Goal: Information Seeking & Learning: Learn about a topic

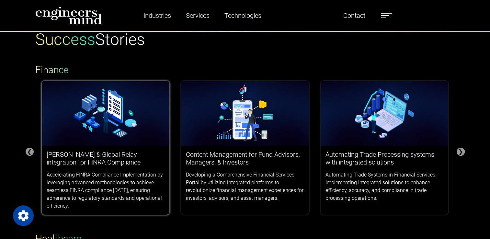
scroll to position [97, 0]
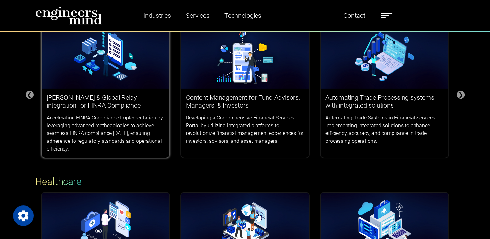
click at [113, 115] on p "Accelerating FINRA Compliance Implementation by leveraging advanced methodologi…" at bounding box center [106, 133] width 118 height 39
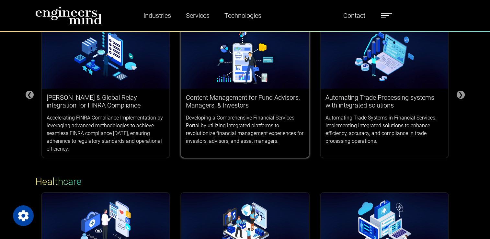
click at [232, 122] on p "Developing a Comprehensive Financial Services Portal by utilizing integrated pl…" at bounding box center [245, 129] width 118 height 31
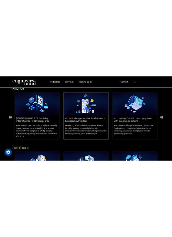
scroll to position [65, 0]
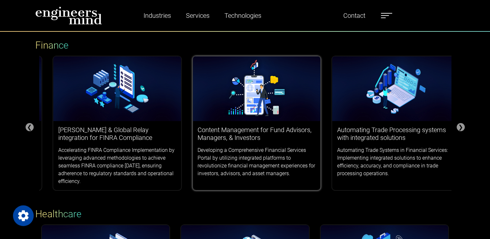
click at [198, 153] on div "Content Management for Fund Advisors, Managers, & Investors Developing a Compre…" at bounding box center [257, 151] width 128 height 61
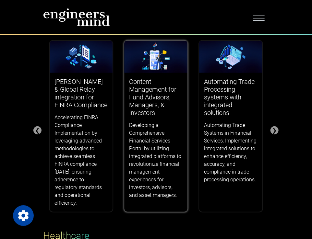
click at [147, 119] on div "Content Management for Fund Advisors, Managers, & Investors Developing a Compre…" at bounding box center [155, 138] width 63 height 131
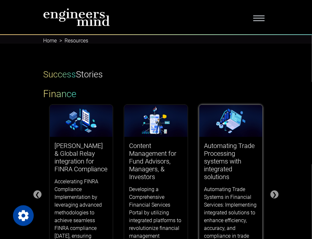
scroll to position [0, 0]
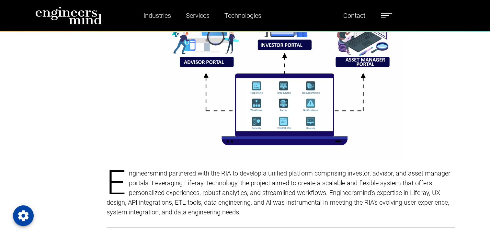
scroll to position [583, 0]
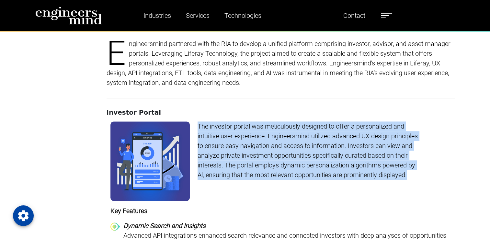
drag, startPoint x: 198, startPoint y: 114, endPoint x: 411, endPoint y: 169, distance: 219.5
click at [411, 169] on p "The investor portal was meticulously designed to offer a personalized and intui…" at bounding box center [310, 150] width 224 height 58
copy p "The investor portal was meticulously designed to offer a personalized and intui…"
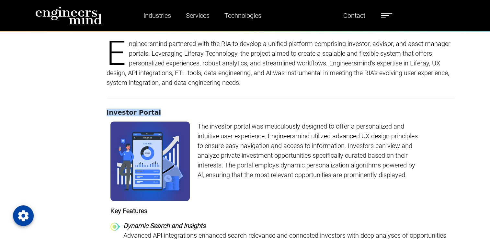
drag, startPoint x: 105, startPoint y: 101, endPoint x: 154, endPoint y: 102, distance: 49.9
copy h4 "Investor Portal"
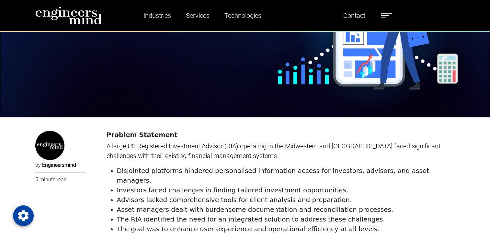
scroll to position [0, 0]
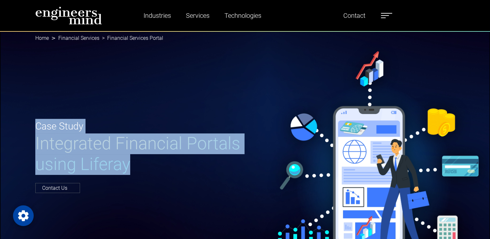
drag, startPoint x: 141, startPoint y: 169, endPoint x: 25, endPoint y: 130, distance: 122.5
click at [25, 130] on div "Case Study Integrated Financial Portals using Liferay Contact Us" at bounding box center [245, 155] width 490 height 249
copy div "Case Study Integrated Financial Portals using Liferay"
click at [39, 139] on span "Integrated Financial Portals using Liferay" at bounding box center [137, 153] width 205 height 41
drag, startPoint x: 35, startPoint y: 141, endPoint x: 159, endPoint y: 166, distance: 126.1
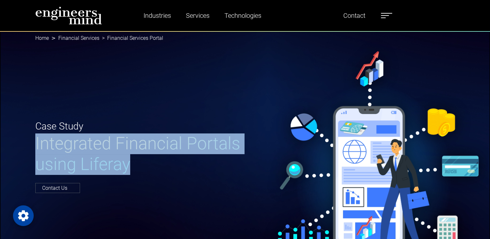
click at [159, 166] on h1 "Integrated Financial Portals using Liferay" at bounding box center [138, 153] width 206 height 41
copy span "Integrated Financial Portals using Liferay"
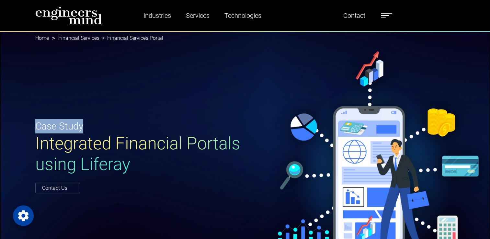
drag, startPoint x: 34, startPoint y: 124, endPoint x: 99, endPoint y: 125, distance: 64.4
click at [99, 125] on div "Case Study Integrated Financial Portals using Liferay Contact Us" at bounding box center [138, 155] width 214 height 73
click at [207, 80] on div "Case Study Integrated Financial Portals using Liferay Contact Us" at bounding box center [245, 155] width 490 height 249
drag, startPoint x: 214, startPoint y: 96, endPoint x: 124, endPoint y: 67, distance: 94.4
click at [124, 67] on div "Case Study Integrated Financial Portals using Liferay Contact Us" at bounding box center [245, 155] width 490 height 249
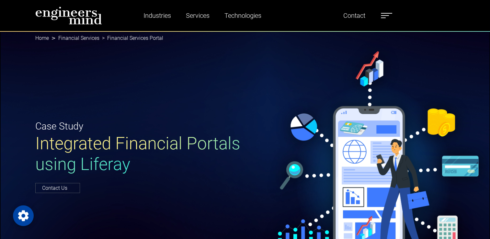
scroll to position [65, 0]
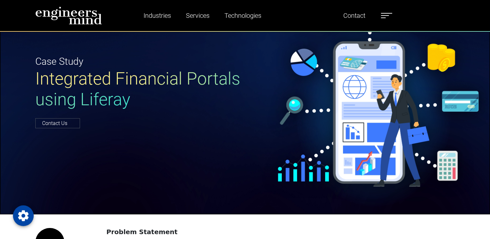
drag, startPoint x: 215, startPoint y: 120, endPoint x: 150, endPoint y: 130, distance: 66.1
click at [149, 134] on div "Case Study Integrated Financial Portals using Liferay Contact Us" at bounding box center [245, 90] width 490 height 249
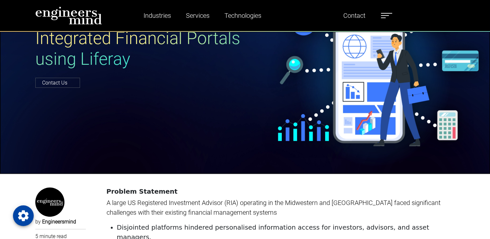
scroll to position [32, 0]
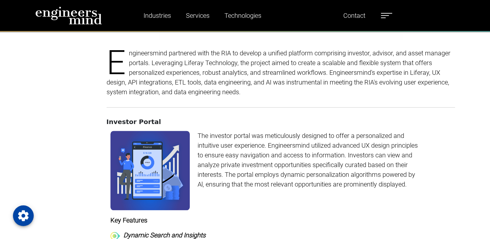
scroll to position [550, 0]
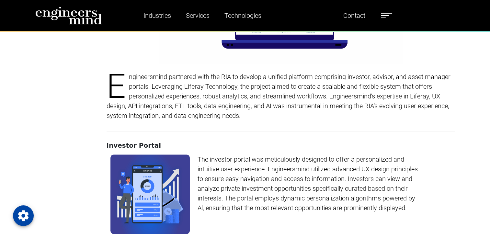
click at [124, 142] on h4 "Investor Portal" at bounding box center [281, 146] width 348 height 8
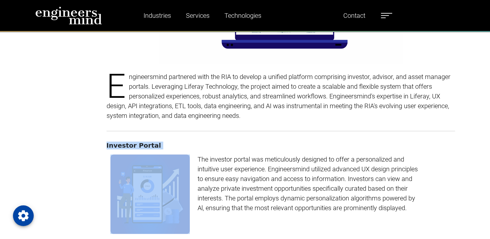
click at [124, 142] on h4 "Investor Portal" at bounding box center [281, 146] width 348 height 8
drag, startPoint x: 124, startPoint y: 136, endPoint x: 171, endPoint y: 142, distance: 47.4
click at [171, 142] on section "Investor Portal The investor portal was meticulously designed to offer a person…" at bounding box center [281, 242] width 348 height 200
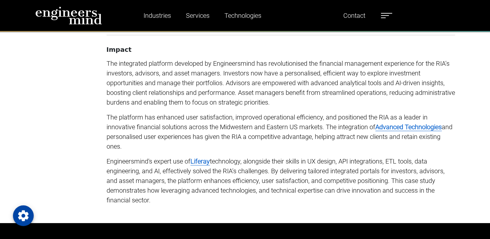
scroll to position [1975, 0]
